Goal: Information Seeking & Learning: Learn about a topic

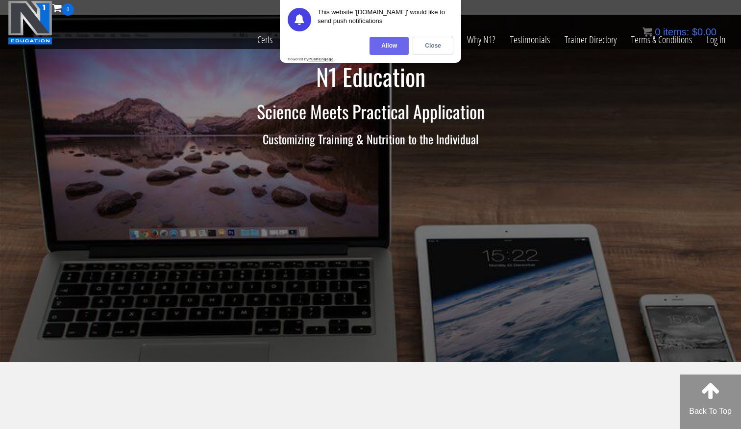
click at [401, 47] on div "Allow" at bounding box center [389, 46] width 39 height 18
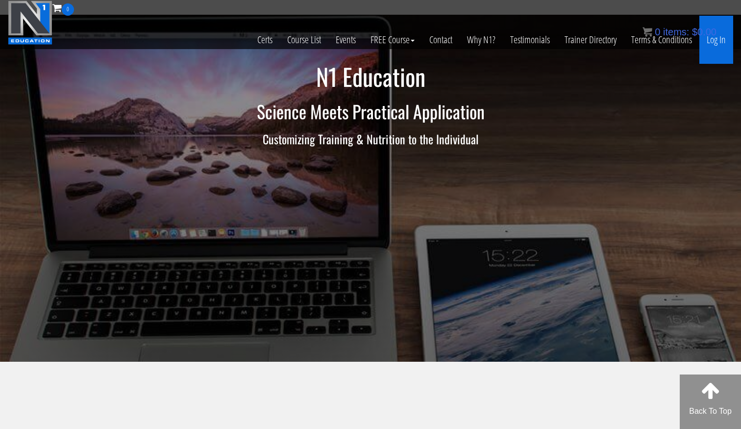
click at [724, 45] on link "Log In" at bounding box center [717, 40] width 34 height 48
click at [713, 38] on div "0 items: $ 0.00" at bounding box center [680, 32] width 74 height 15
click at [713, 40] on link "Log In" at bounding box center [717, 40] width 34 height 48
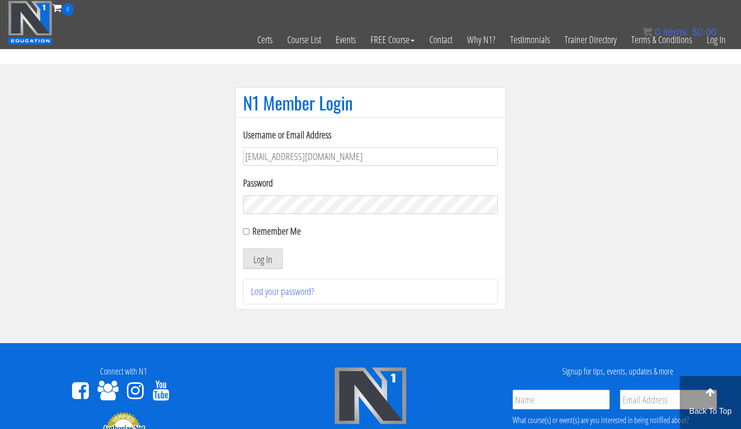
type input "gn01766500@gmail.com"
click at [263, 258] on button "Log In" at bounding box center [263, 258] width 40 height 21
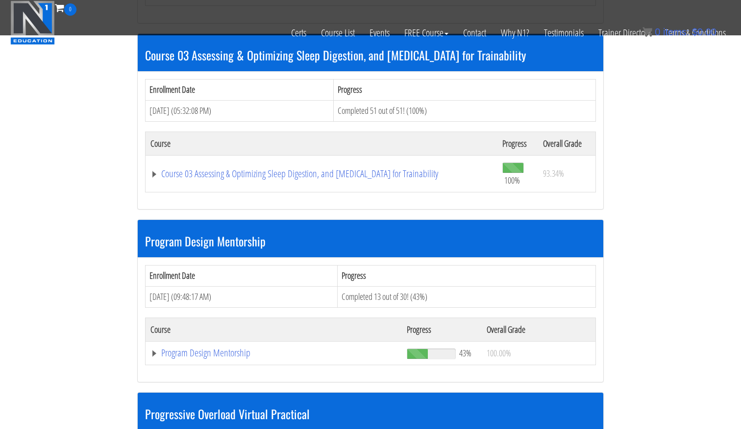
scroll to position [833, 0]
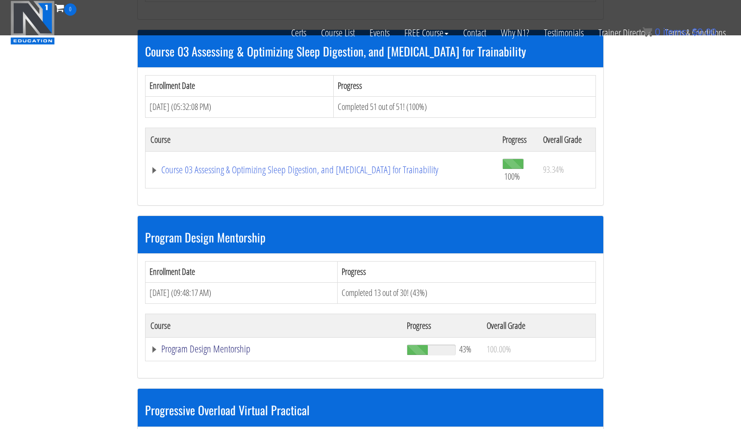
click at [200, 344] on link "Program Design Mentorship" at bounding box center [274, 349] width 247 height 10
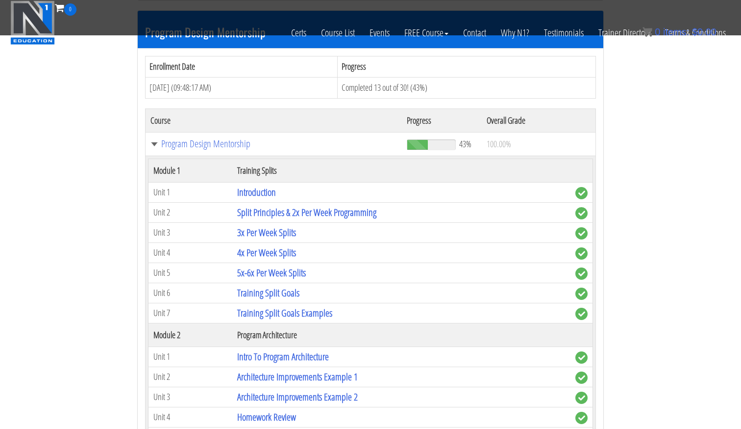
scroll to position [1228, 0]
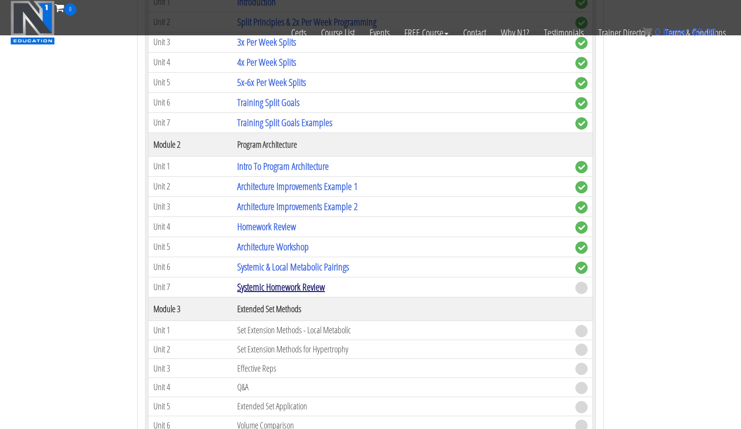
click at [292, 280] on link "Systemic Homework Review" at bounding box center [281, 286] width 88 height 13
